Goal: Task Accomplishment & Management: Manage account settings

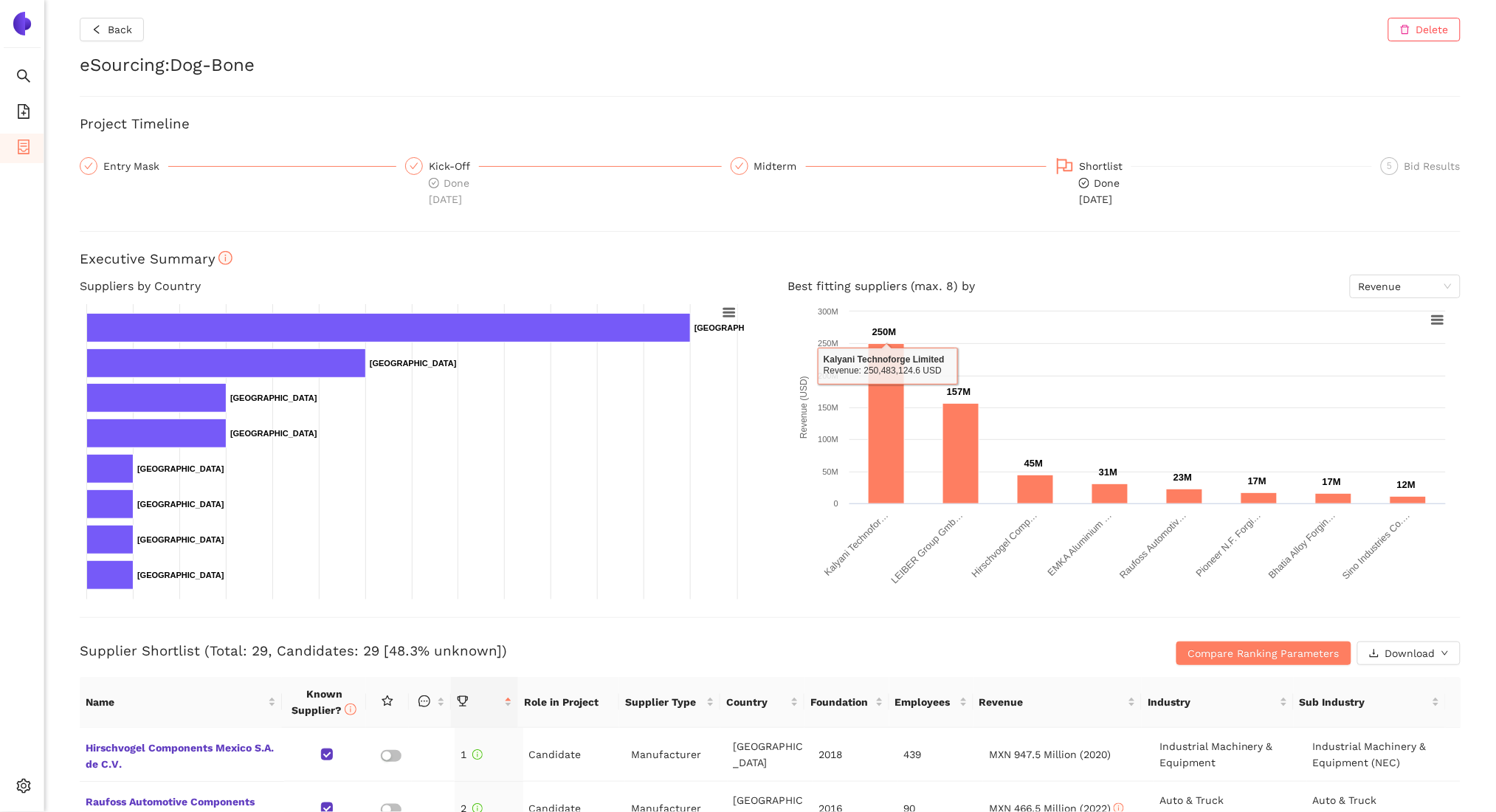
scroll to position [192, 0]
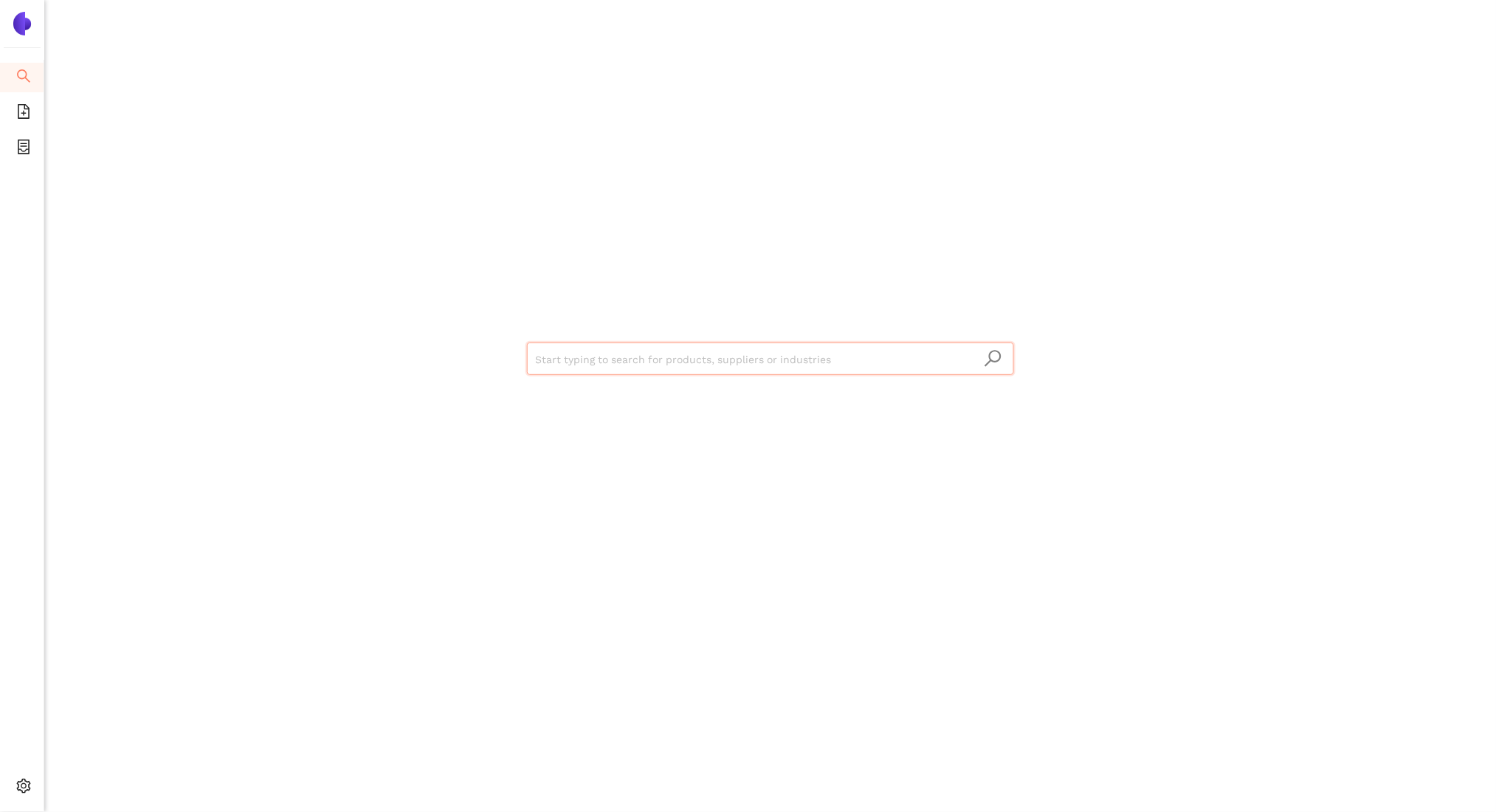
click at [740, 348] on input "search" at bounding box center [771, 360] width 470 height 32
click at [24, 786] on icon "setting" at bounding box center [23, 786] width 14 height 14
click at [68, 780] on li "Logout" at bounding box center [106, 787] width 122 height 30
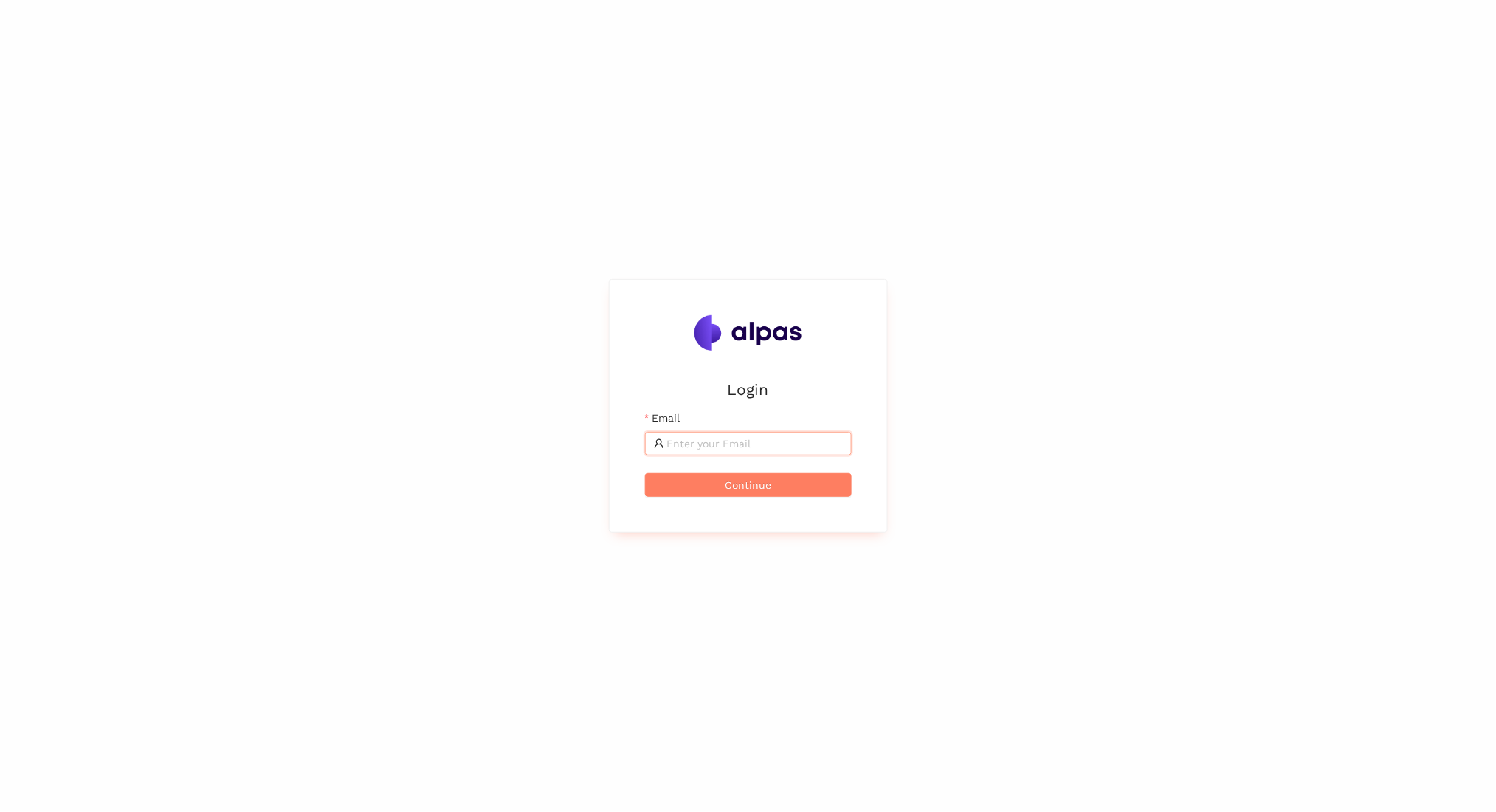
click at [740, 435] on input "Email" at bounding box center [755, 443] width 176 height 16
type input "[PERSON_NAME][EMAIL_ADDRESS]"
click at [645, 473] on button "Continue" at bounding box center [748, 485] width 206 height 24
